Goal: Navigation & Orientation: Find specific page/section

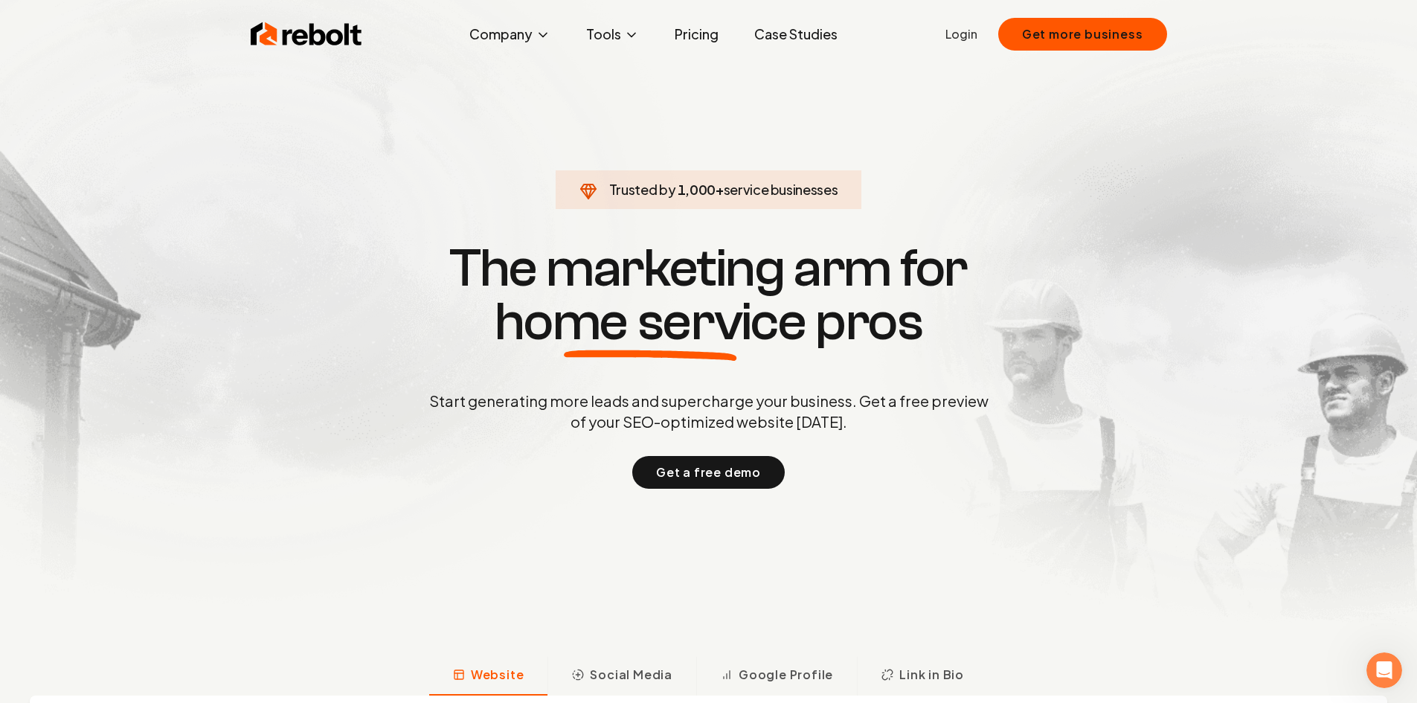
click at [968, 39] on link "Login" at bounding box center [961, 34] width 32 height 18
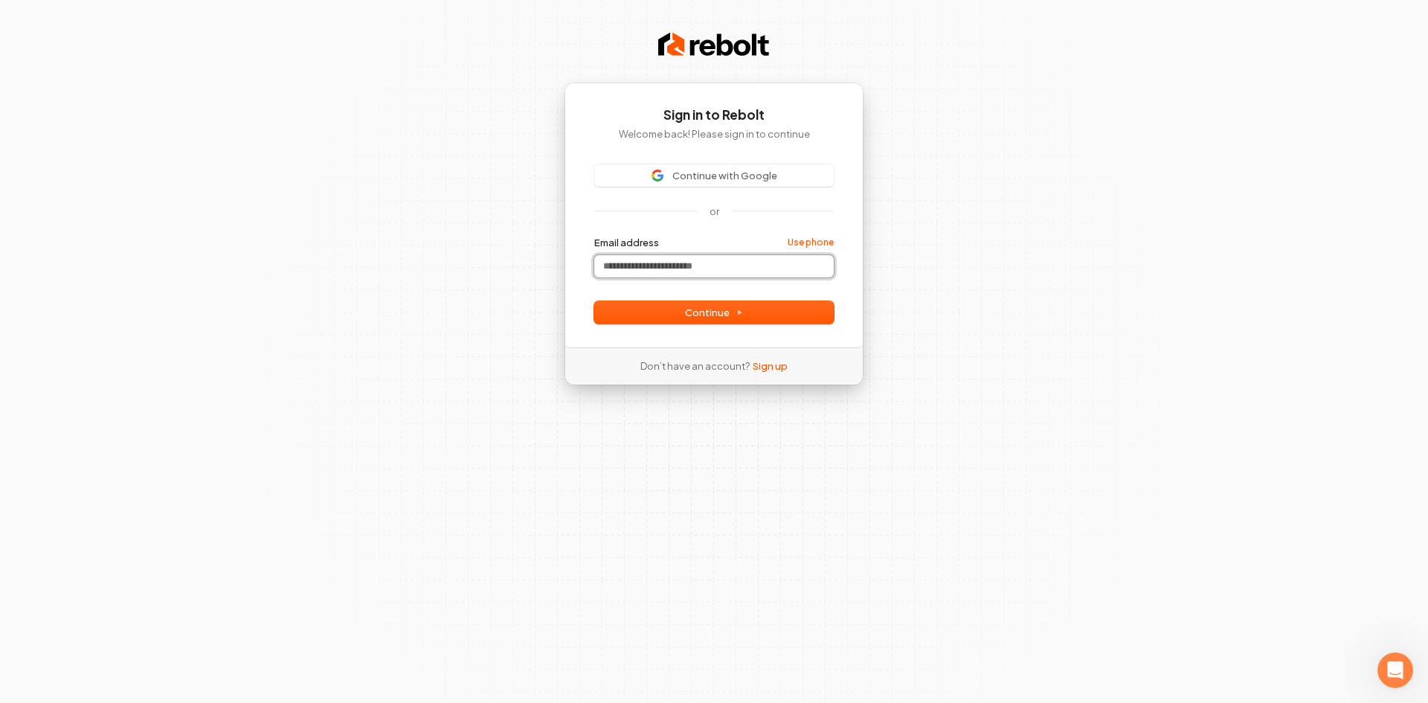
click at [678, 261] on input "Email address" at bounding box center [713, 266] width 239 height 22
click at [685, 177] on span "Continue with Google" at bounding box center [724, 175] width 105 height 13
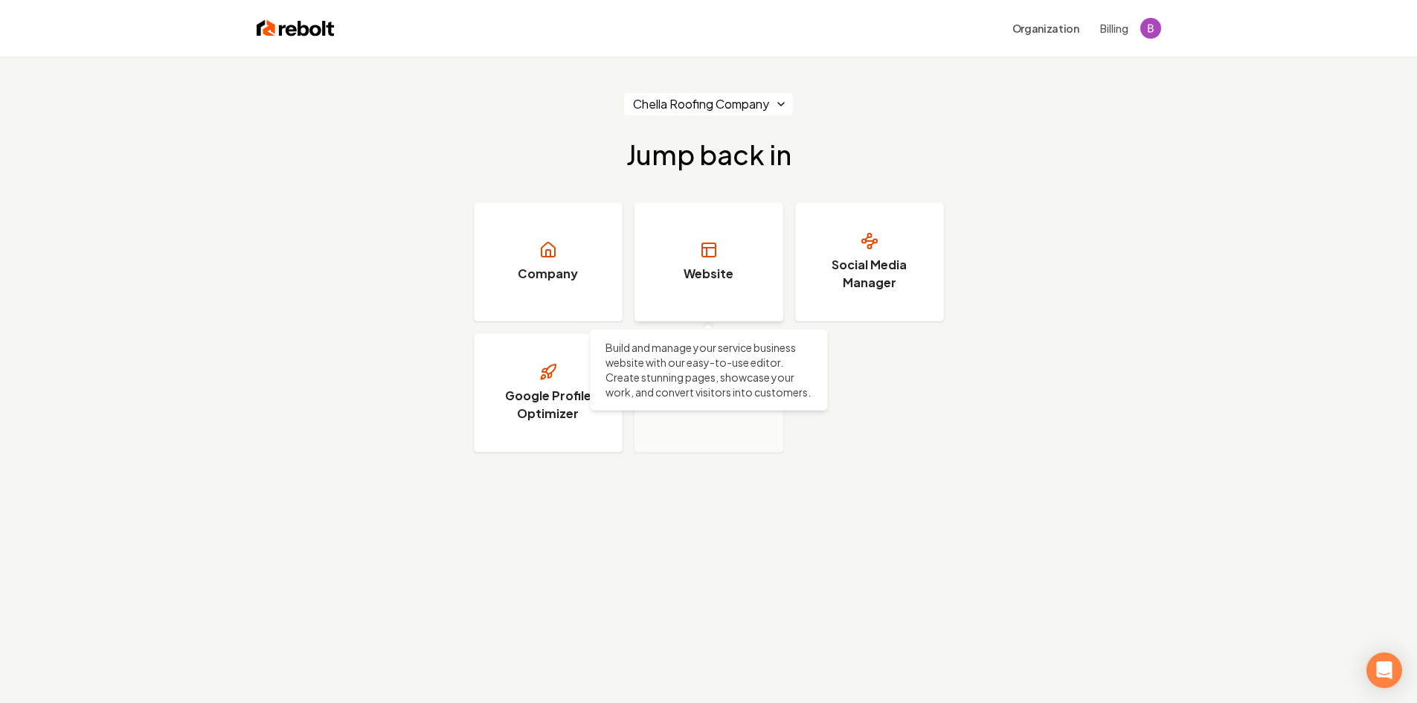
click at [691, 254] on link "Website" at bounding box center [708, 261] width 149 height 119
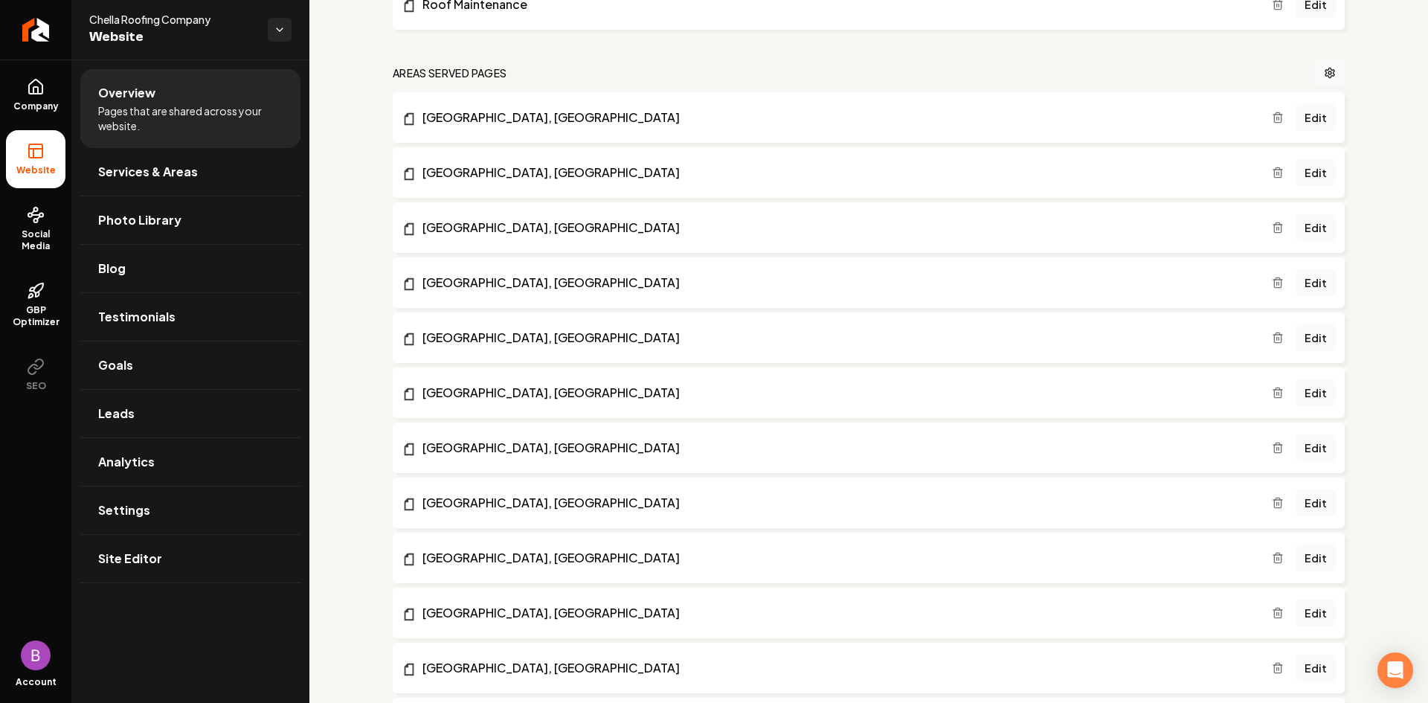
scroll to position [678, 0]
